Goal: Find specific page/section: Find specific page/section

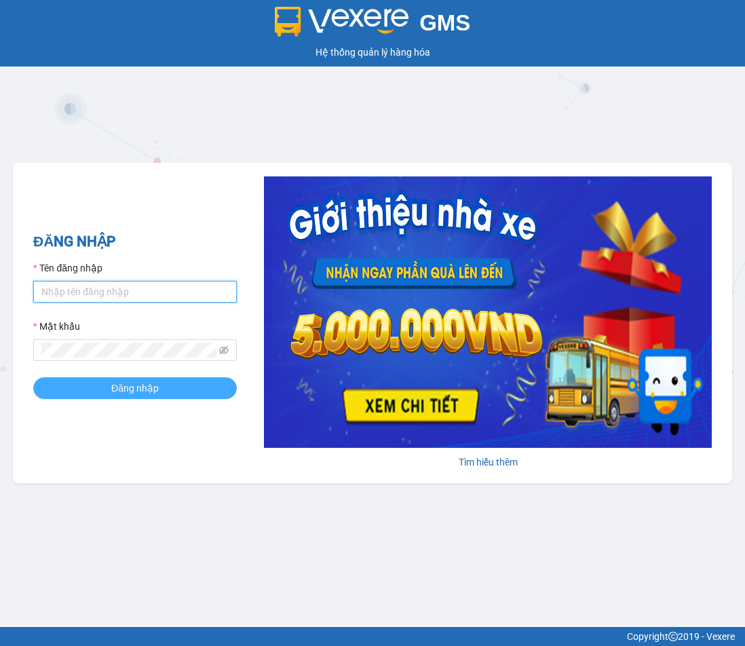
type input "dtchinh.thoidai"
drag, startPoint x: 132, startPoint y: 385, endPoint x: 4, endPoint y: 382, distance: 127.6
click at [119, 384] on span "Đăng nhập" at bounding box center [134, 388] width 47 height 15
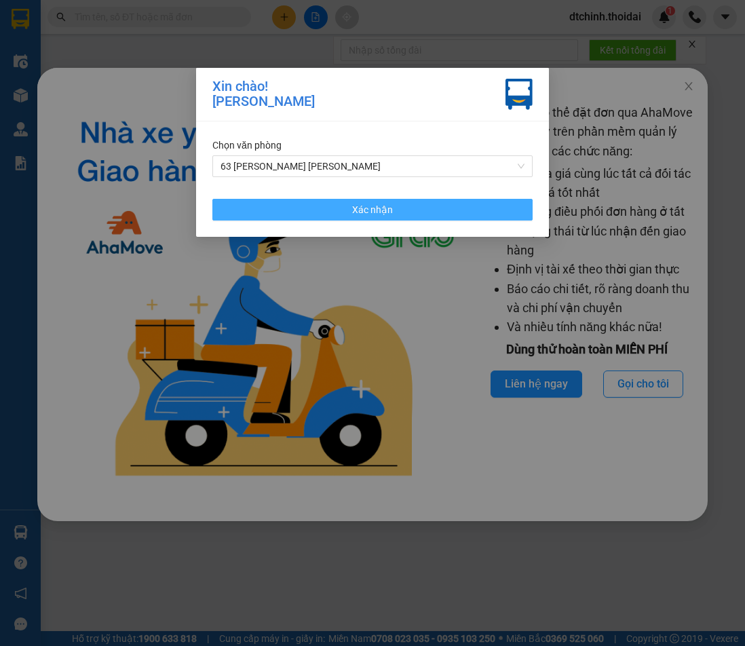
click at [379, 214] on span "Xác nhận" at bounding box center [372, 209] width 41 height 15
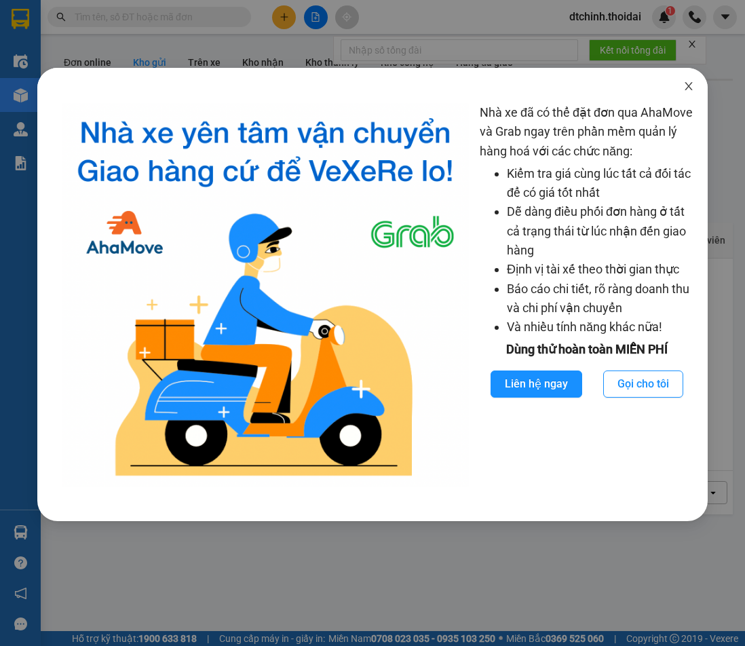
click at [687, 90] on icon "close" at bounding box center [688, 86] width 11 height 11
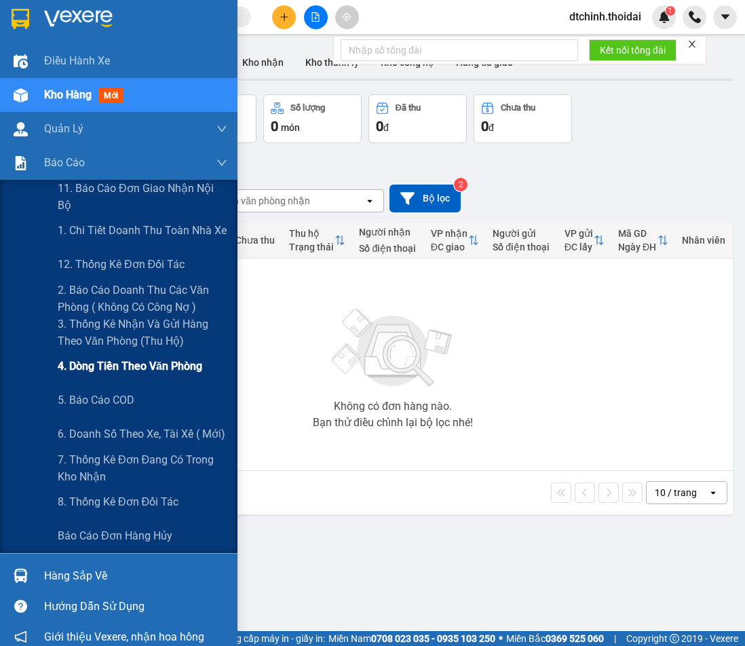
click at [117, 372] on span "4. Dòng tiền theo văn phòng" at bounding box center [130, 366] width 145 height 17
